Goal: Transaction & Acquisition: Purchase product/service

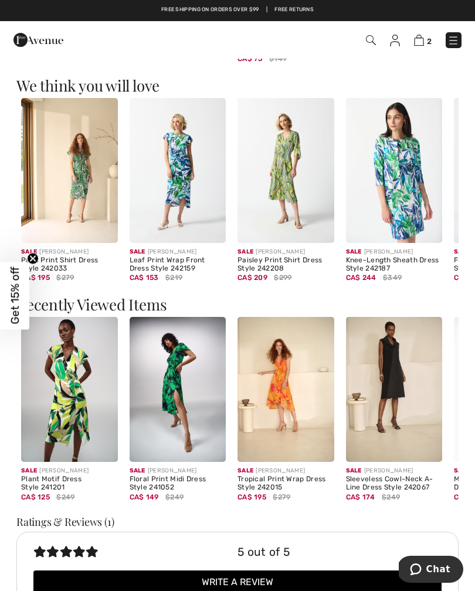
scroll to position [868, 0]
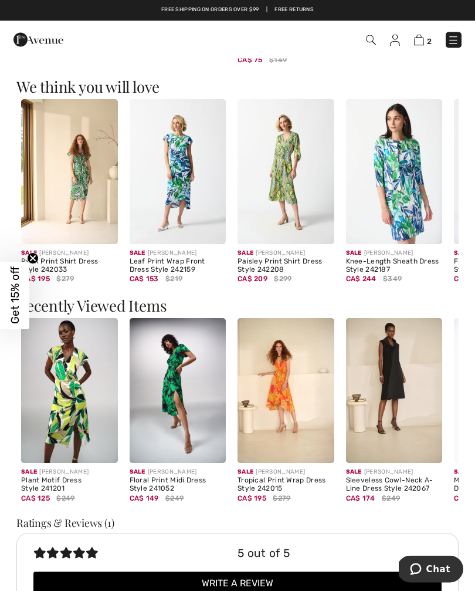
click at [405, 384] on img at bounding box center [394, 391] width 97 height 145
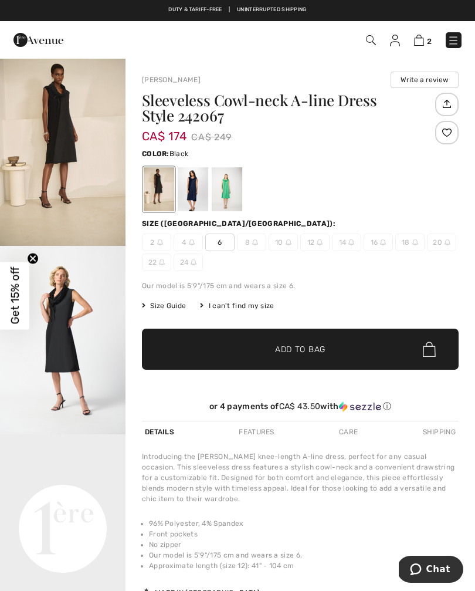
click at [227, 193] on div at bounding box center [227, 189] width 31 height 44
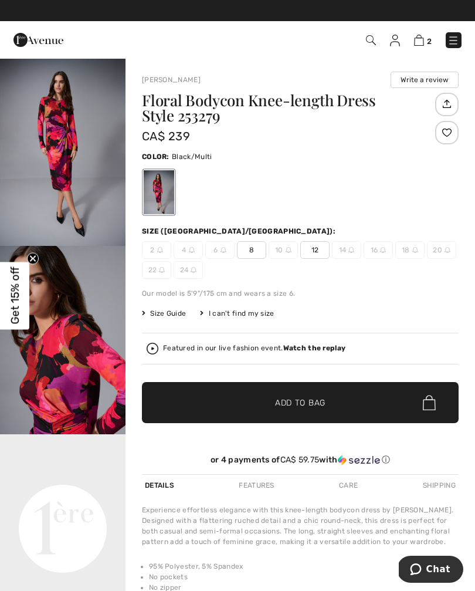
click at [315, 405] on span "Add to Bag" at bounding box center [300, 403] width 50 height 12
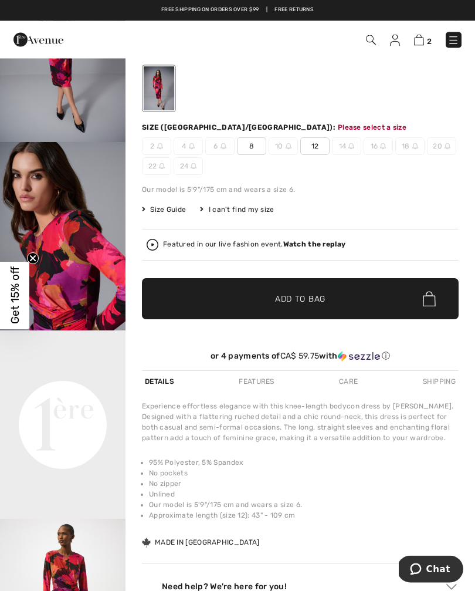
scroll to position [141, 0]
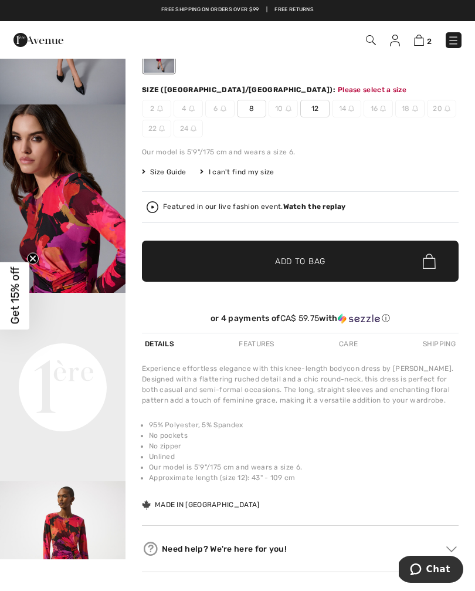
click at [304, 261] on span "Add to Bag" at bounding box center [300, 261] width 50 height 12
click at [321, 107] on span "12" at bounding box center [314, 109] width 29 height 18
click at [303, 266] on span "Add to Bag" at bounding box center [300, 261] width 50 height 12
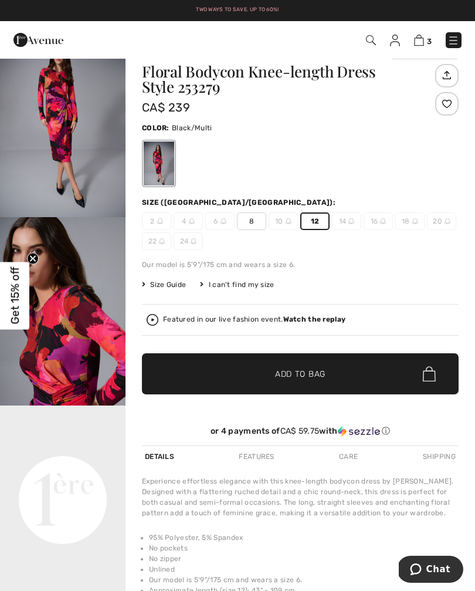
scroll to position [0, 0]
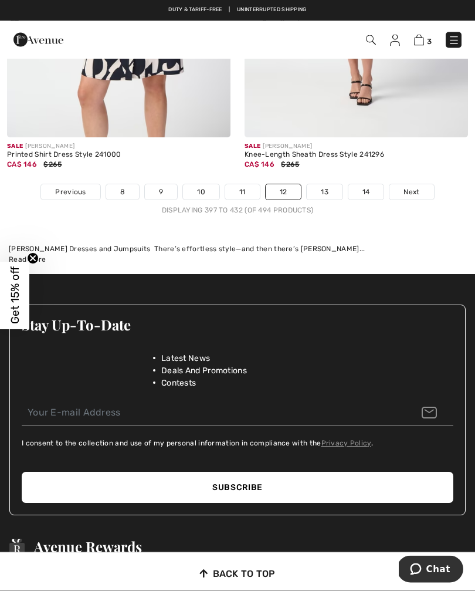
scroll to position [7269, 0]
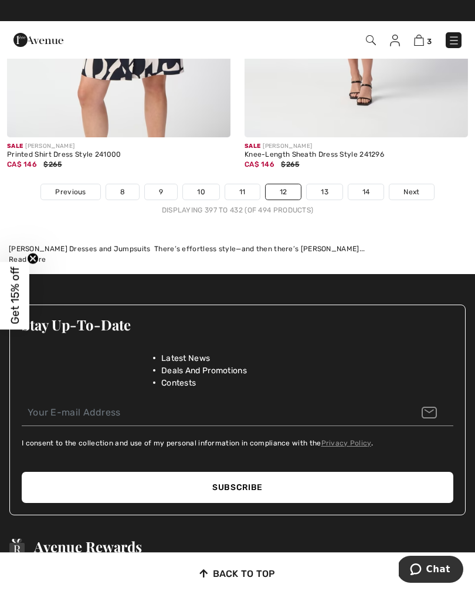
click at [111, 185] on link "8" at bounding box center [122, 191] width 33 height 15
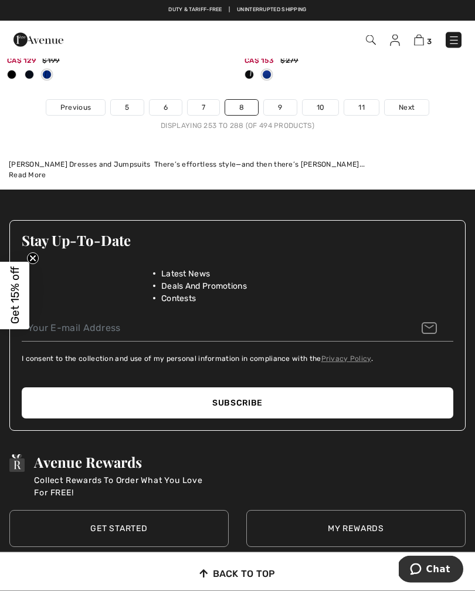
scroll to position [7412, 0]
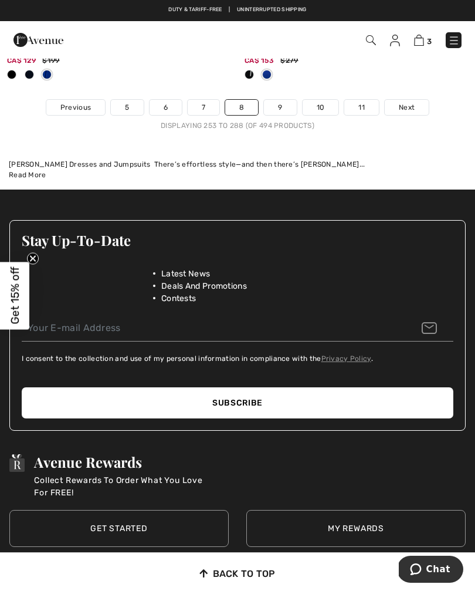
click at [205, 101] on link "7" at bounding box center [204, 107] width 32 height 15
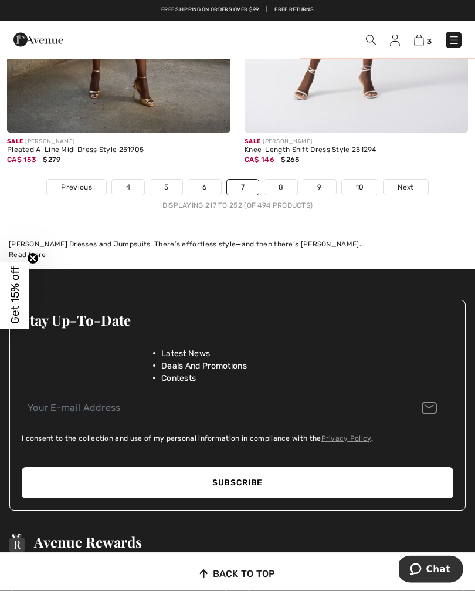
scroll to position [7293, 0]
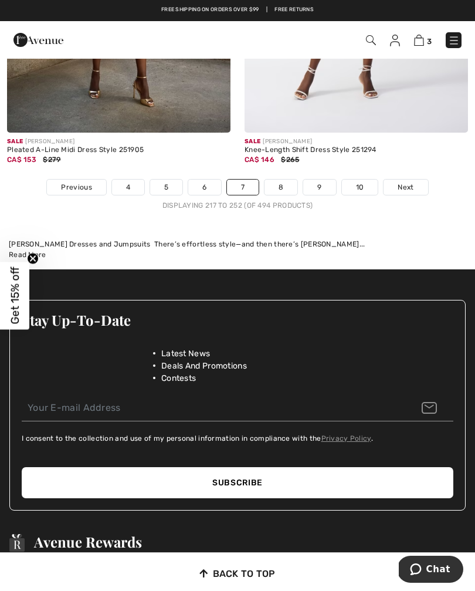
click at [208, 183] on link "6" at bounding box center [204, 187] width 32 height 15
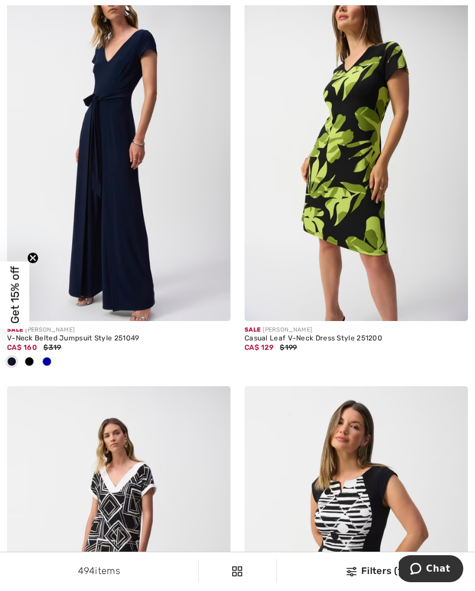
scroll to position [3800, 0]
click at [368, 239] on img at bounding box center [357, 153] width 224 height 336
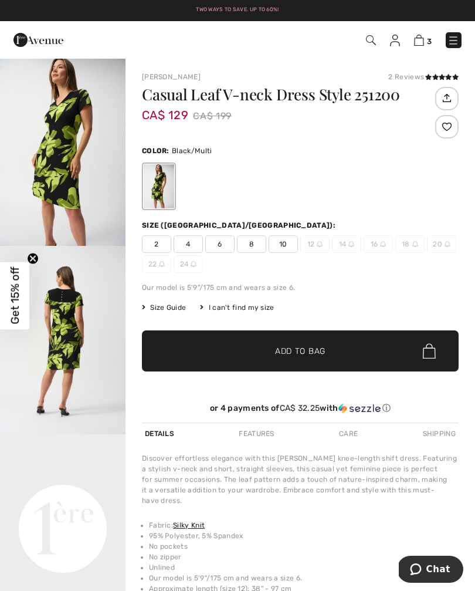
click at [257, 312] on div "I can't find my size" at bounding box center [237, 307] width 74 height 11
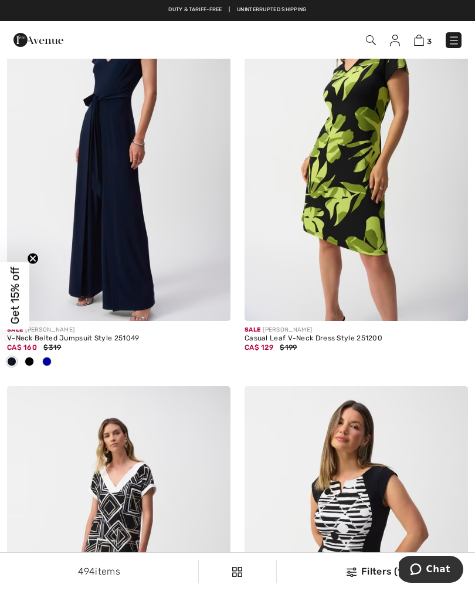
click at [360, 251] on img at bounding box center [357, 153] width 224 height 336
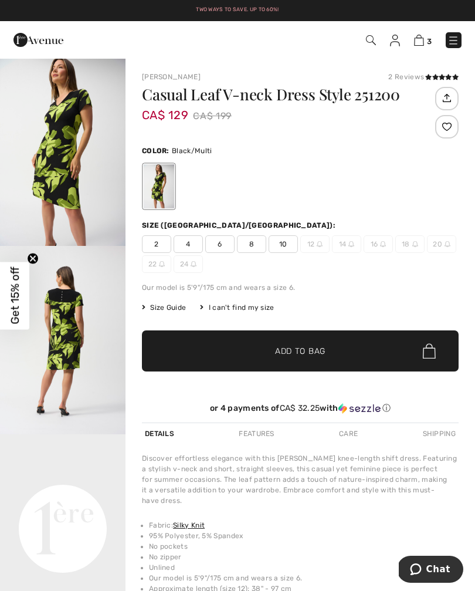
click at [437, 79] on icon at bounding box center [435, 77] width 6 height 6
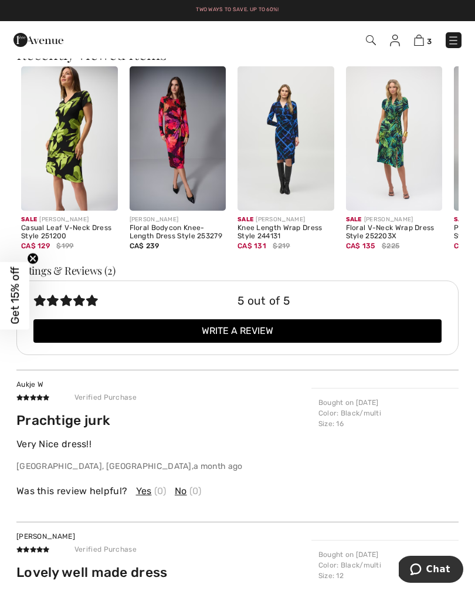
scroll to position [1097, 0]
